Goal: Navigation & Orientation: Find specific page/section

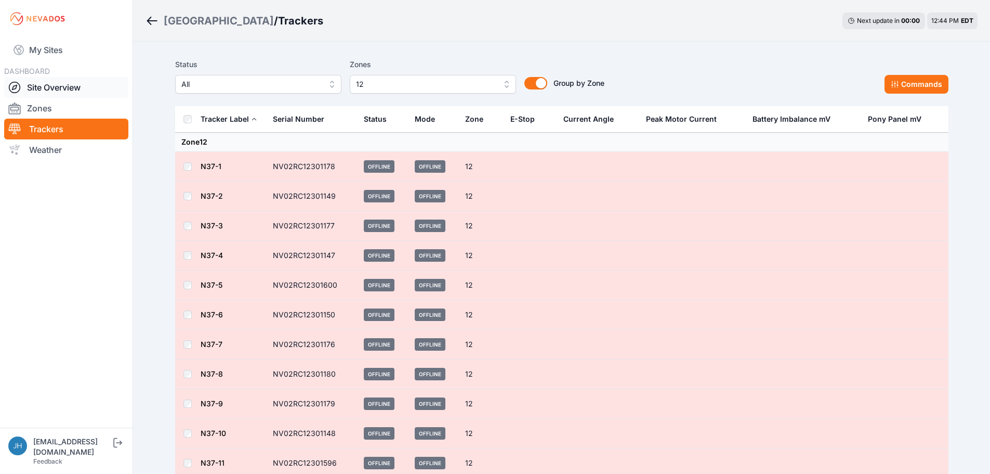
click at [51, 86] on link "Site Overview" at bounding box center [66, 87] width 124 height 21
click at [66, 81] on link "Site Overview" at bounding box center [66, 87] width 124 height 21
click at [61, 85] on link "Site Overview" at bounding box center [66, 87] width 124 height 21
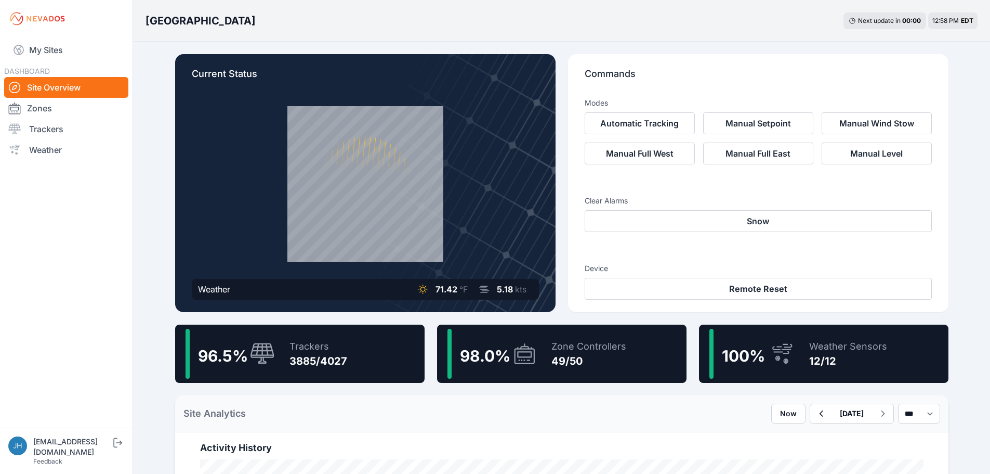
drag, startPoint x: 47, startPoint y: 128, endPoint x: 360, endPoint y: 188, distance: 318.6
click at [47, 128] on link "Trackers" at bounding box center [66, 129] width 124 height 21
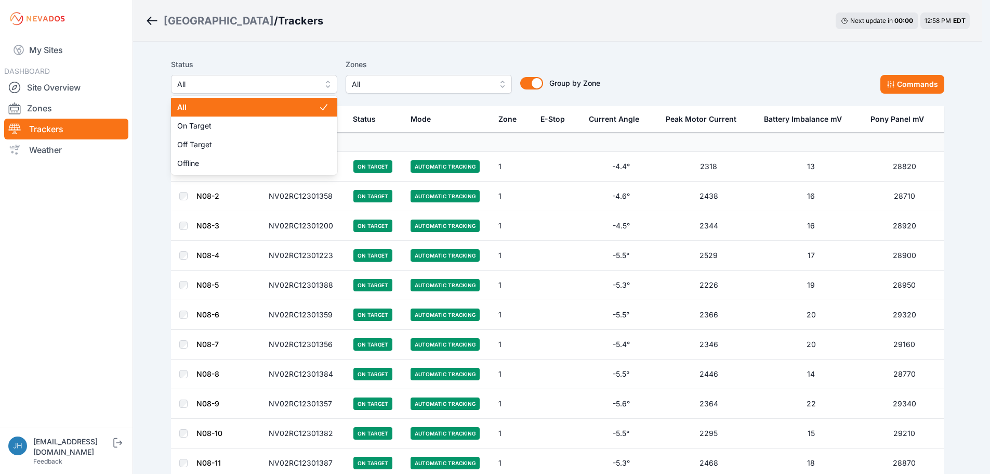
click at [333, 81] on button "All" at bounding box center [254, 84] width 166 height 19
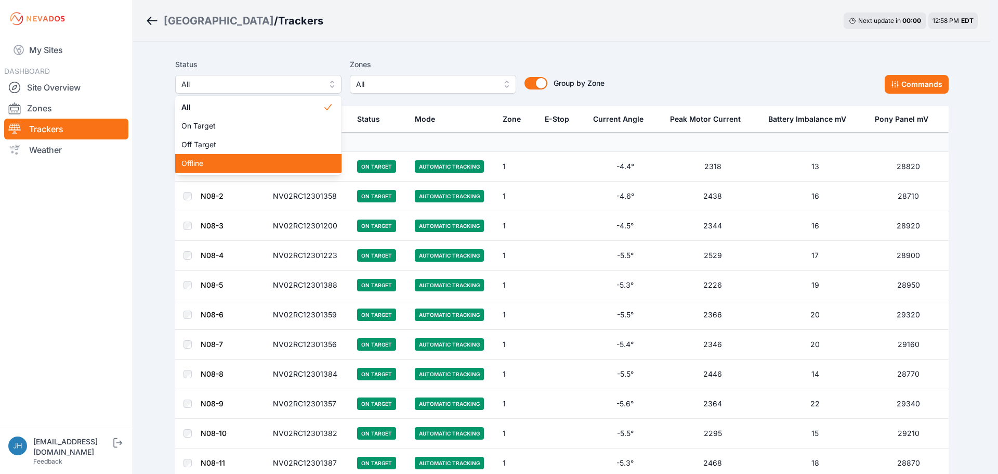
click at [274, 159] on span "Offline" at bounding box center [251, 163] width 141 height 10
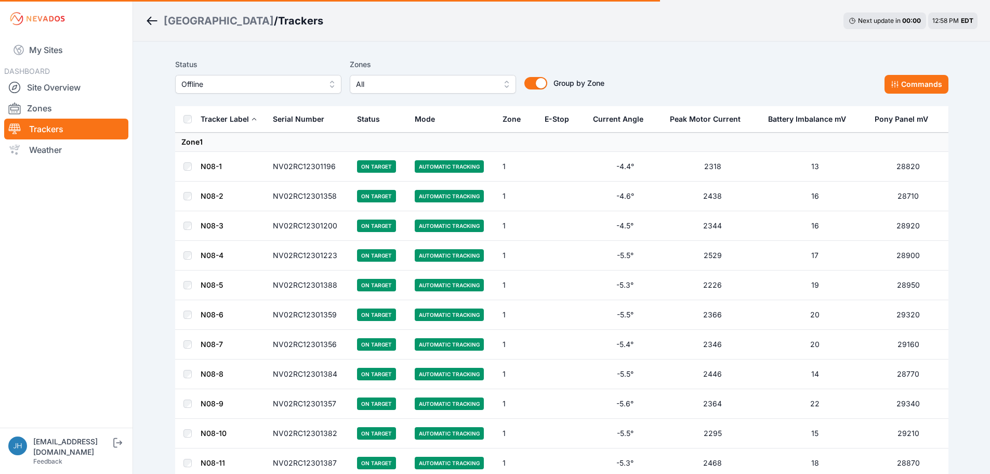
click at [398, 35] on div "[GEOGRAPHIC_DATA] / Trackers Next update in 00 : 00 12:58 PM EDT" at bounding box center [561, 21] width 857 height 42
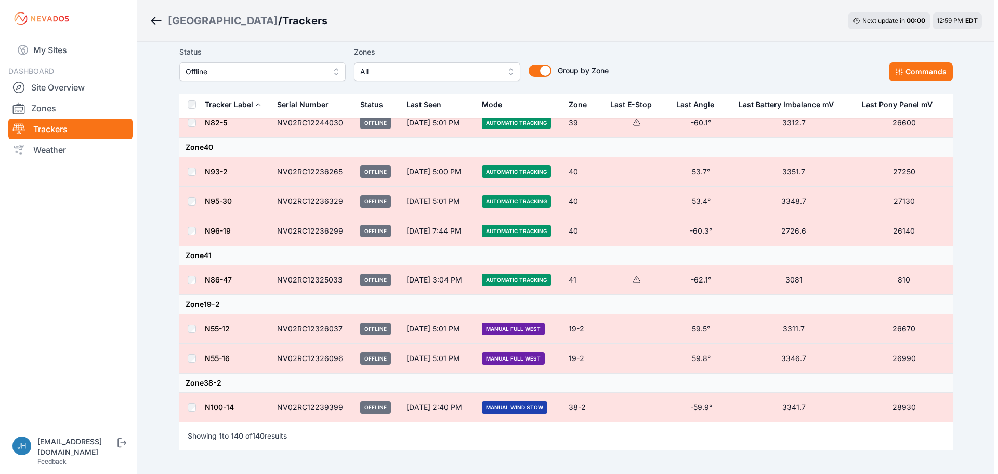
scroll to position [4269, 0]
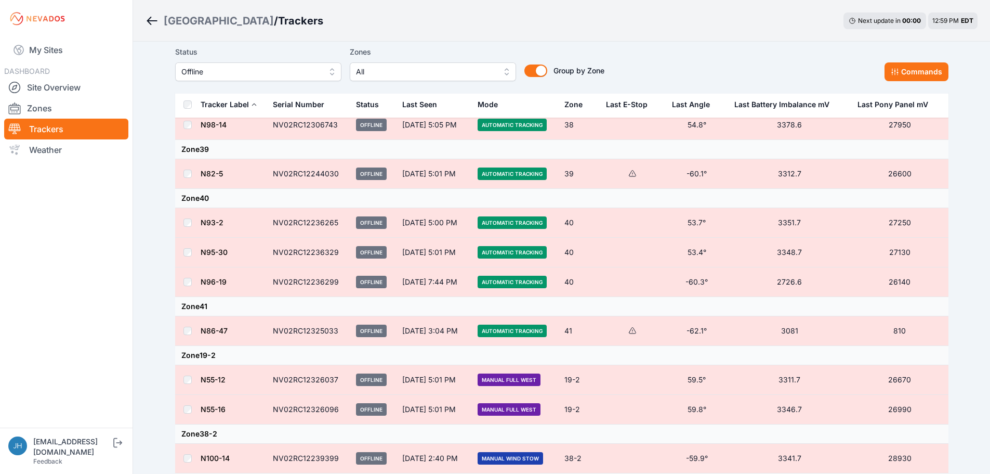
click at [503, 71] on button "All" at bounding box center [433, 71] width 166 height 19
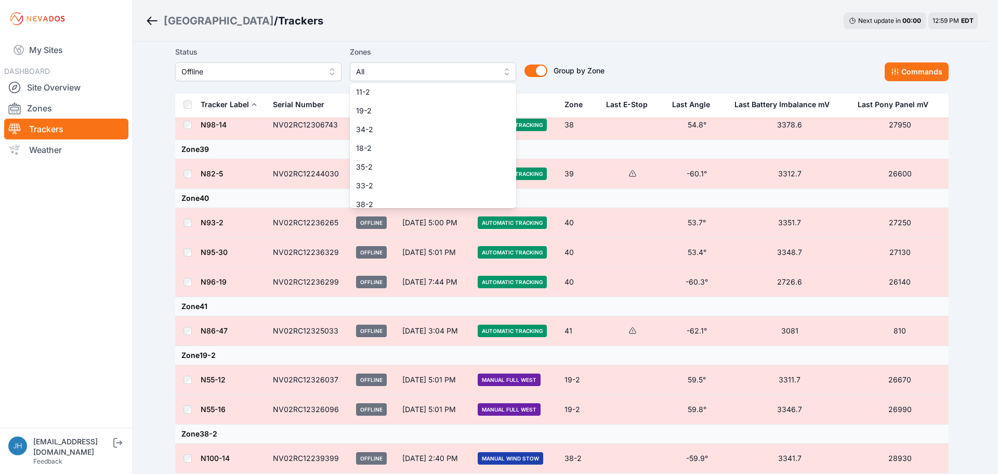
scroll to position [780, 0]
click at [326, 68] on div "Status Offline Zones All 1 2 3 4 5 6 7 8 9 10 11 12 13 14 15 16 17 18 19 20 21 …" at bounding box center [389, 63] width 429 height 35
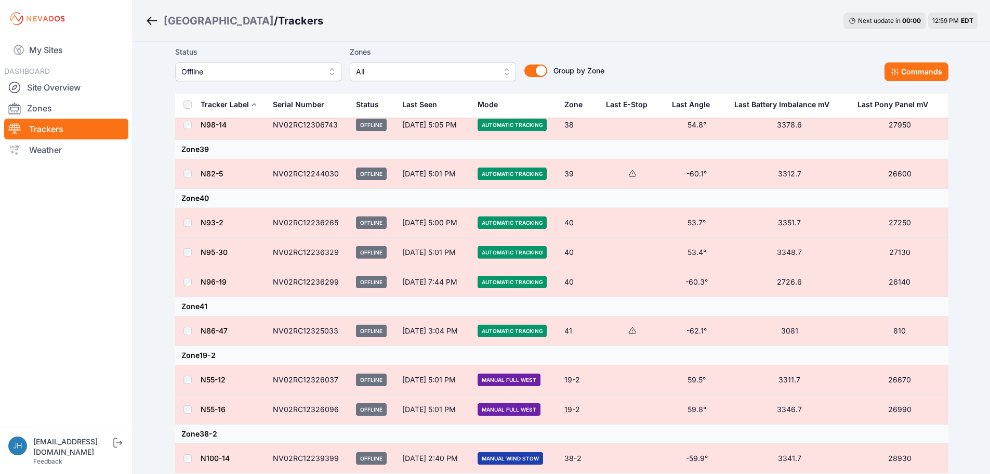
click at [330, 70] on button "Offline" at bounding box center [258, 71] width 166 height 19
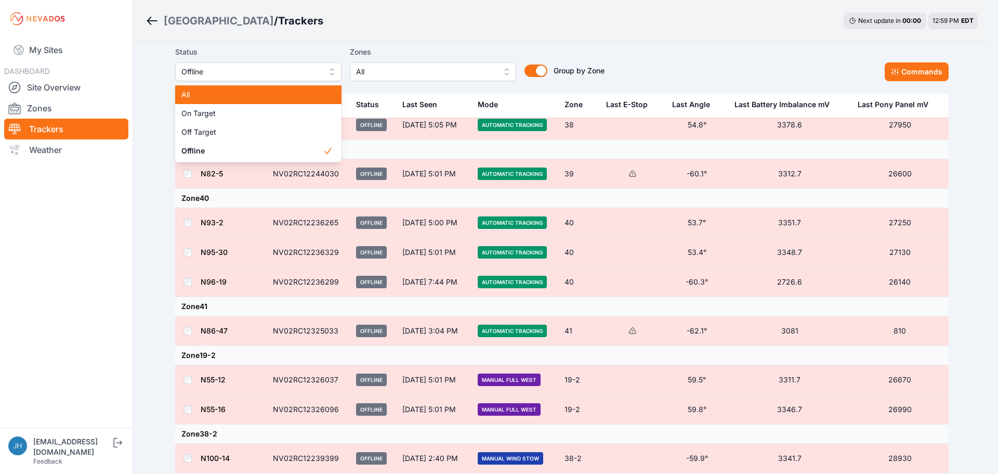
click at [310, 96] on span "All" at bounding box center [251, 94] width 141 height 10
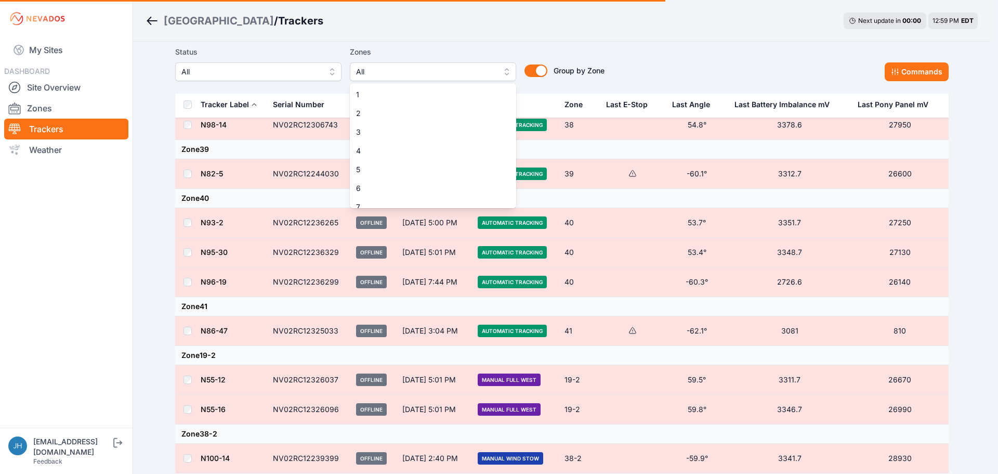
click at [508, 71] on button "All" at bounding box center [433, 71] width 166 height 19
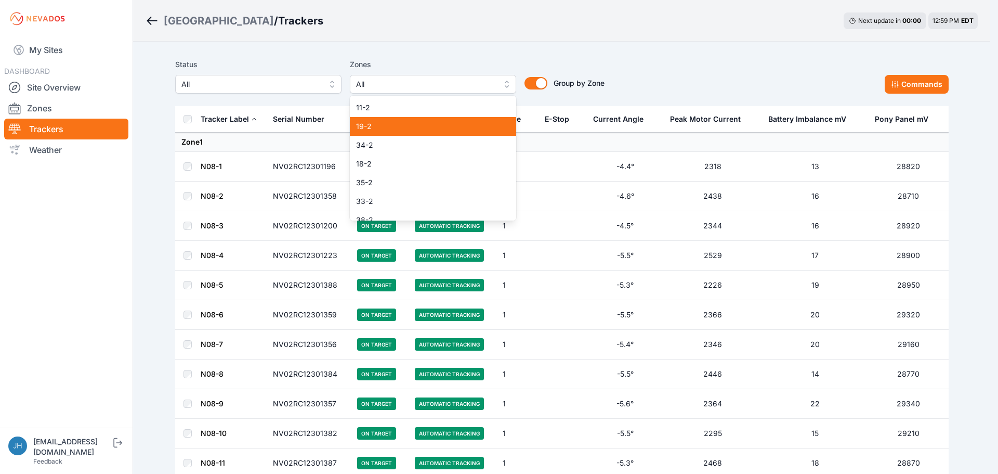
scroll to position [815, 0]
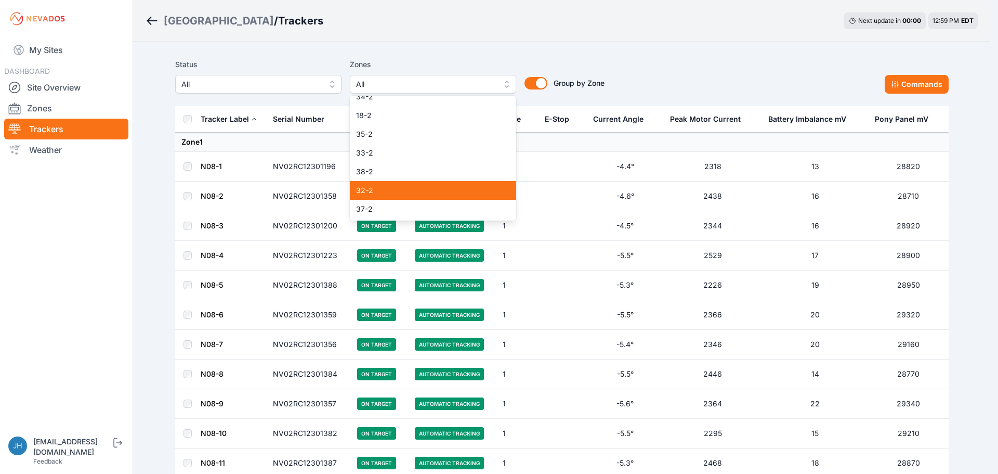
click at [460, 186] on span "32-2" at bounding box center [426, 190] width 141 height 10
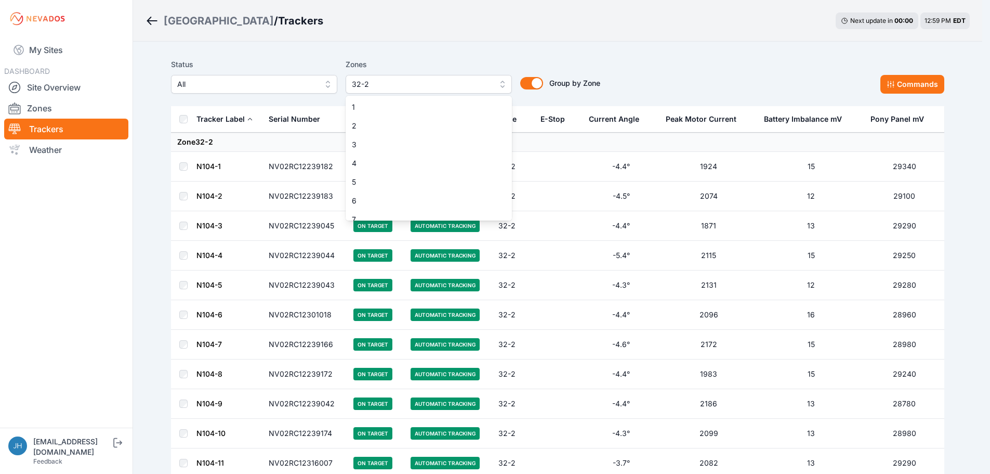
click at [501, 81] on button "32-2" at bounding box center [429, 84] width 166 height 19
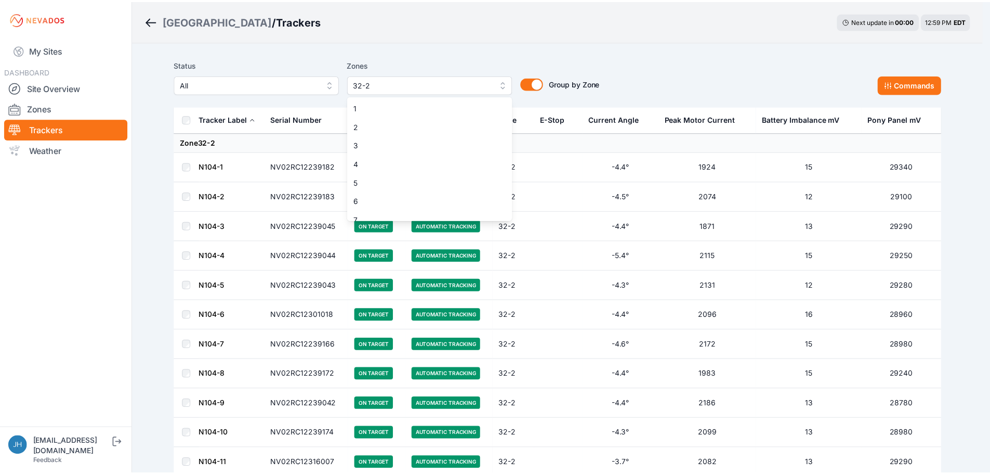
scroll to position [794, 0]
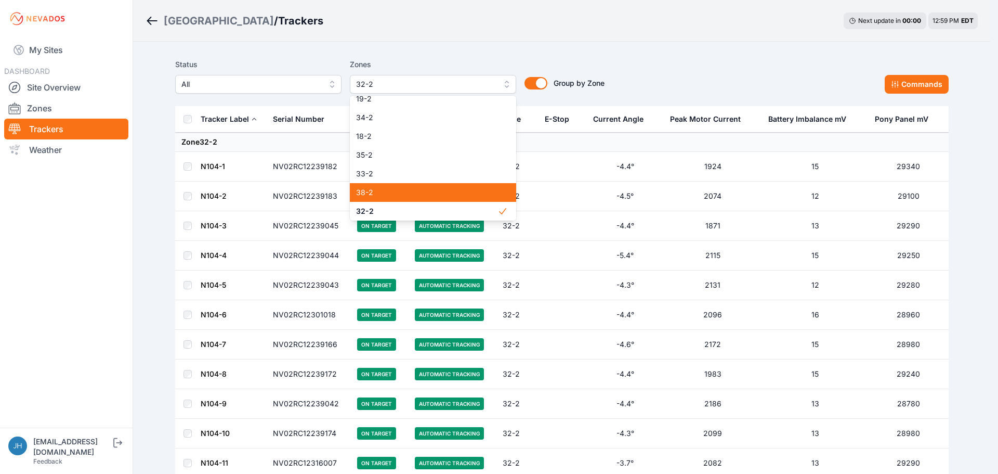
click at [436, 188] on span "38-2" at bounding box center [426, 192] width 141 height 10
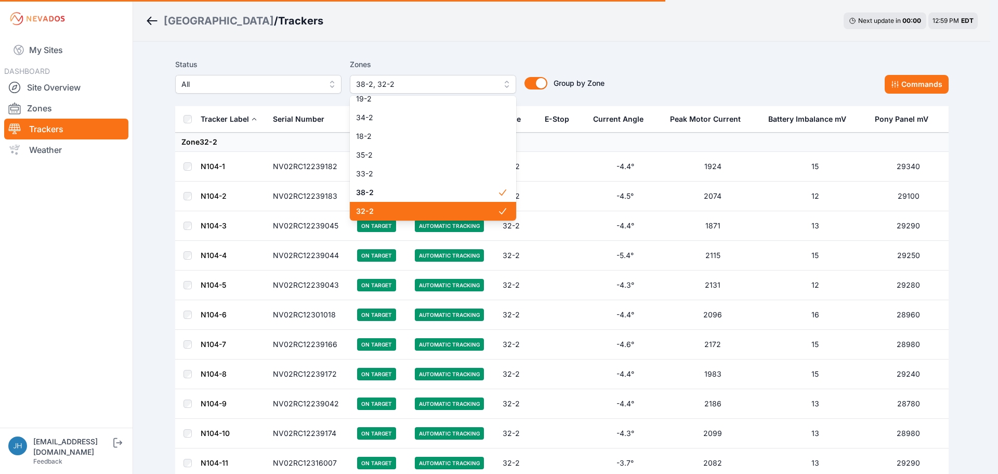
drag, startPoint x: 432, startPoint y: 211, endPoint x: 441, endPoint y: 196, distance: 16.6
click at [432, 210] on span "32-2" at bounding box center [426, 211] width 141 height 10
click at [687, 67] on div "Status All Zones 38-2 1 2 3 4 5 6 7 8 9 10 11 12 13 14 15 16 17 18 19 20 21 22 …" at bounding box center [561, 75] width 773 height 35
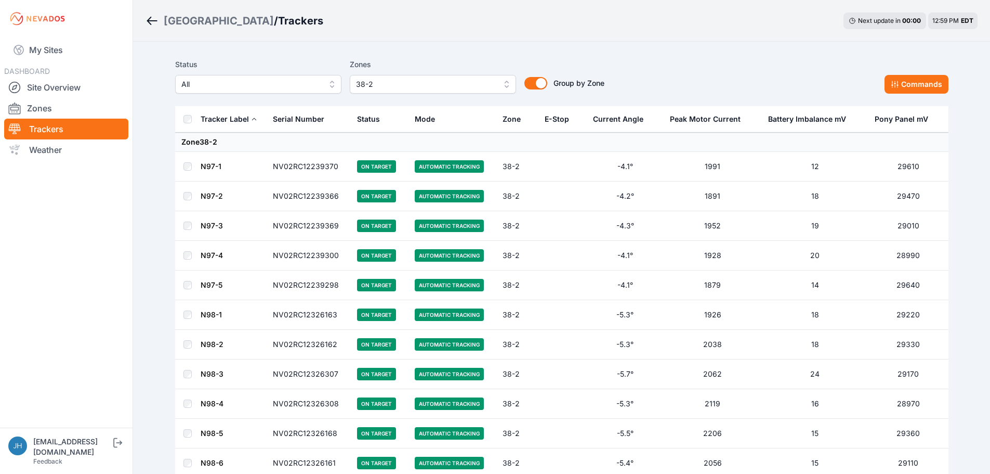
click at [504, 80] on button "38-2" at bounding box center [433, 84] width 166 height 19
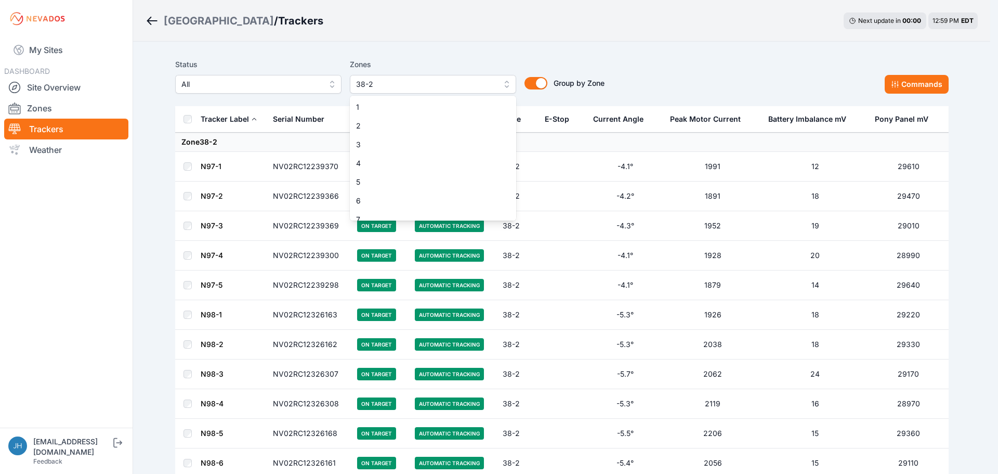
scroll to position [776, 0]
click at [437, 187] on div "33-2" at bounding box center [433, 192] width 166 height 19
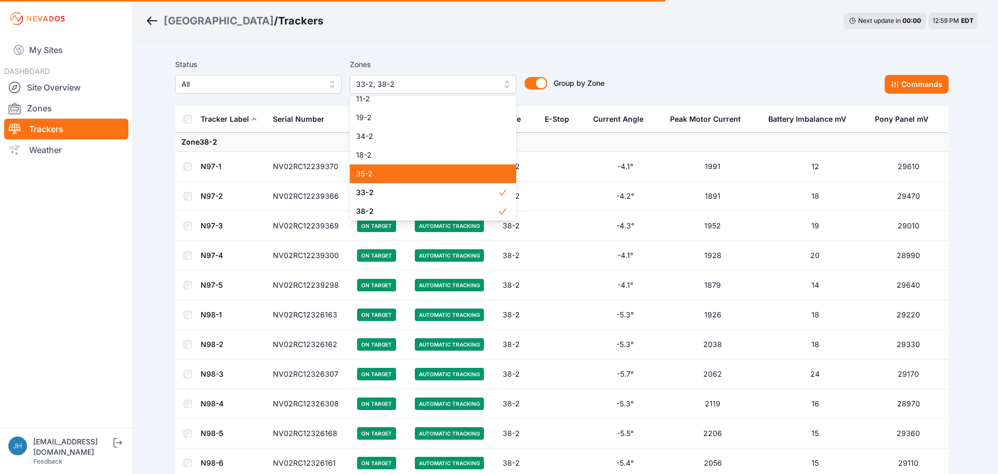
click at [435, 177] on span "35-2" at bounding box center [426, 173] width 141 height 10
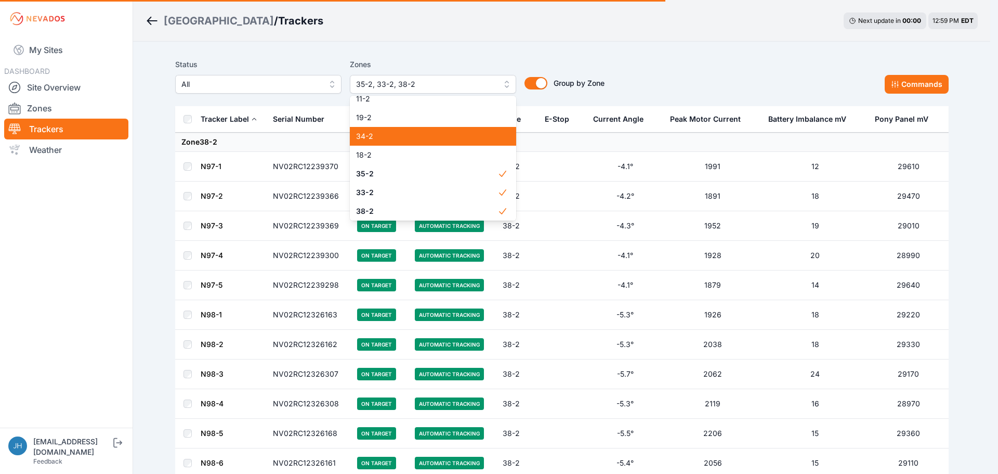
click at [432, 137] on span "34-2" at bounding box center [426, 136] width 141 height 10
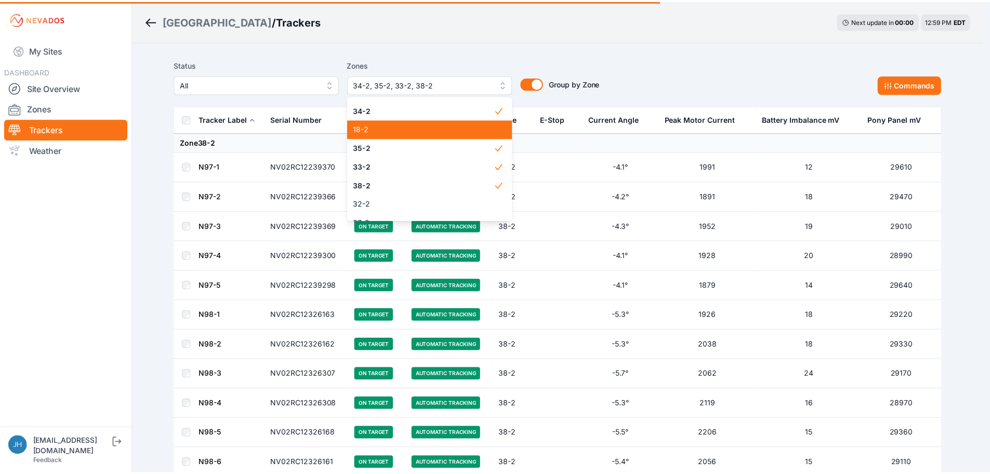
scroll to position [815, 0]
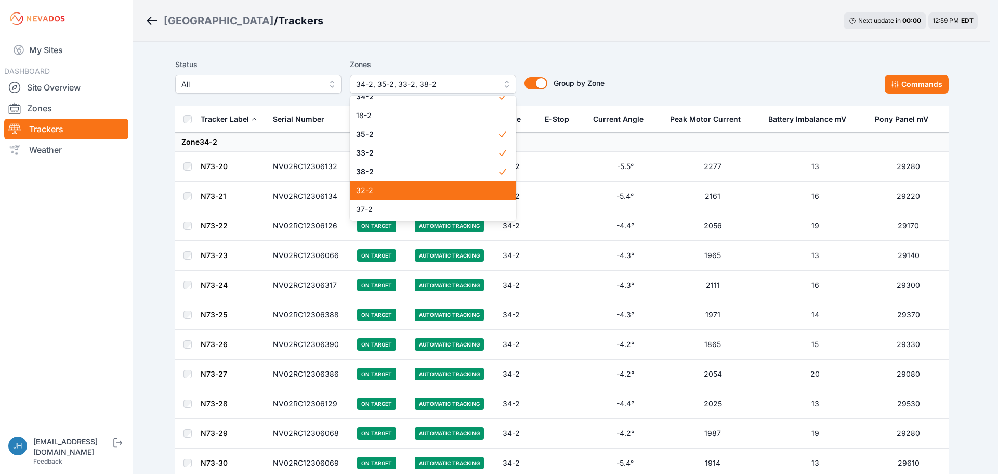
click at [443, 189] on span "32-2" at bounding box center [426, 190] width 141 height 10
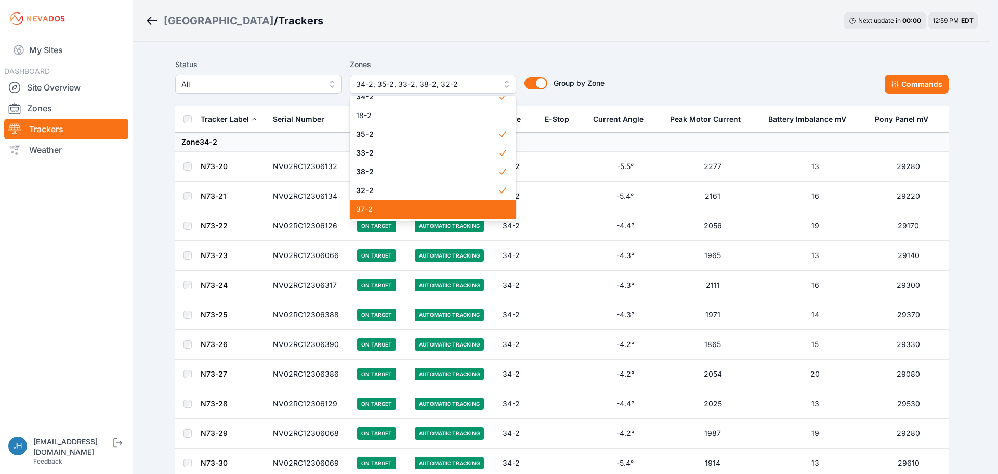
click at [442, 207] on span "37-2" at bounding box center [426, 209] width 141 height 10
click at [656, 92] on div "Status All Zones 34-2, 35-2, 33-2, 38-2, 32-2, 37-2 1 2 3 4 5 6 7 8 9 10 11 12 …" at bounding box center [561, 75] width 773 height 35
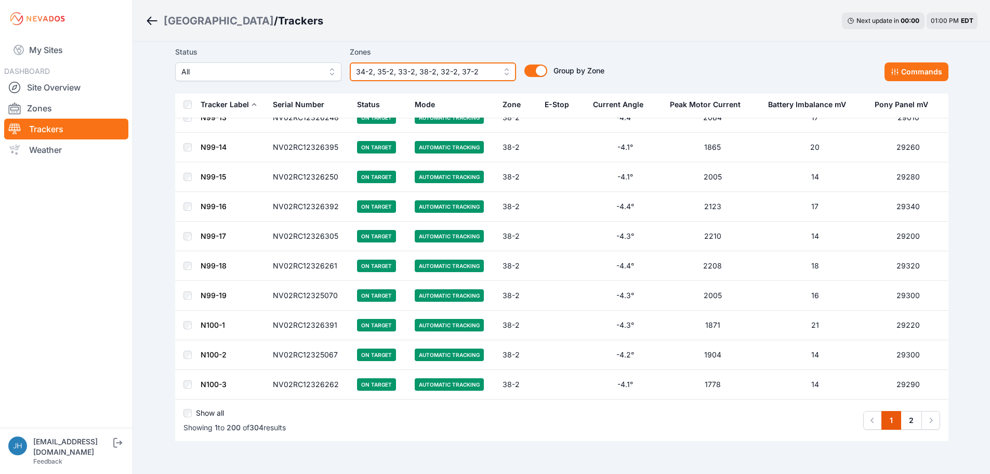
scroll to position [5781, 0]
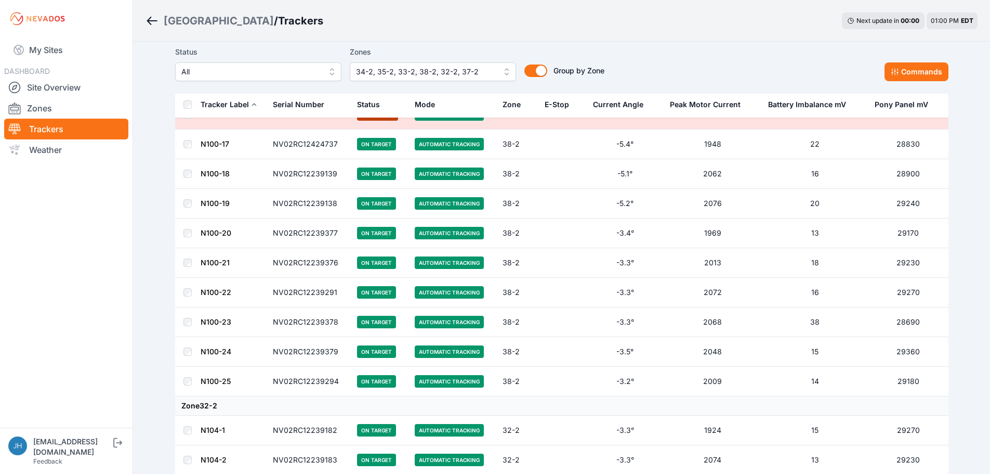
scroll to position [6235, 0]
